Goal: Task Accomplishment & Management: Manage account settings

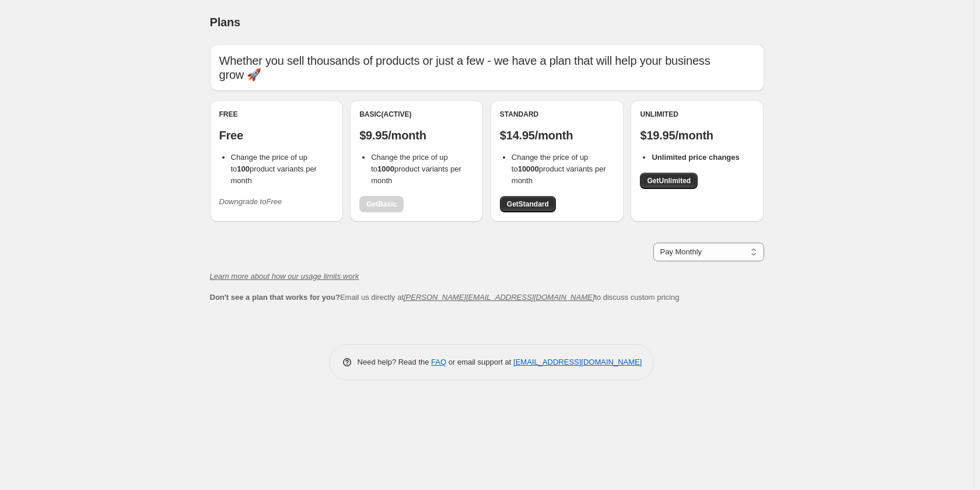
click at [272, 197] on icon "Downgrade to Free" at bounding box center [250, 201] width 63 height 9
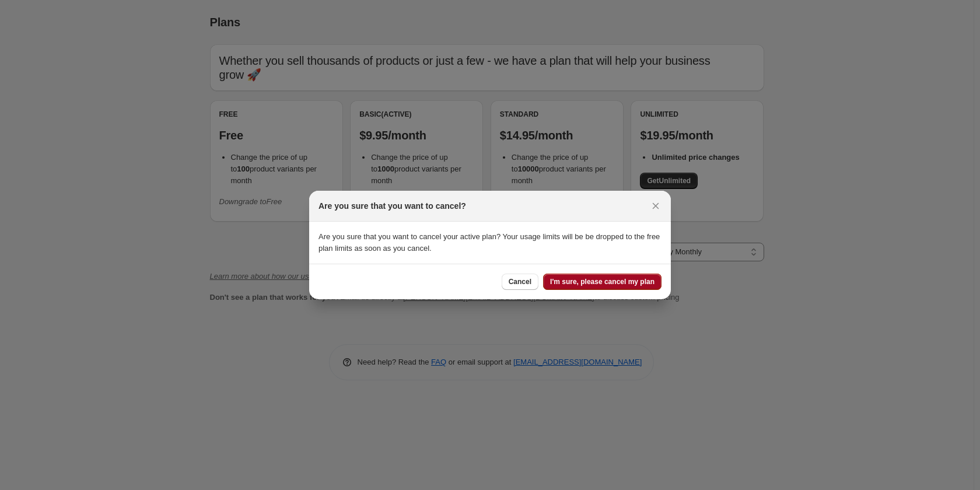
click at [582, 276] on button "I'm sure, please cancel my plan" at bounding box center [602, 282] width 118 height 16
